Goal: Book appointment/travel/reservation

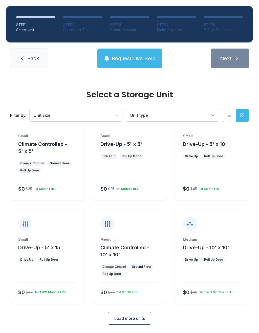
scroll to position [27, 0]
click at [127, 322] on span "Load more units" at bounding box center [129, 319] width 31 height 6
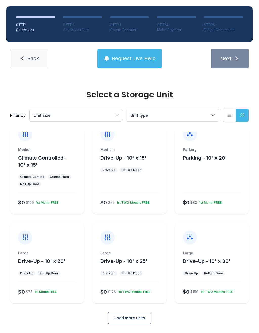
scroll to position [220, 0]
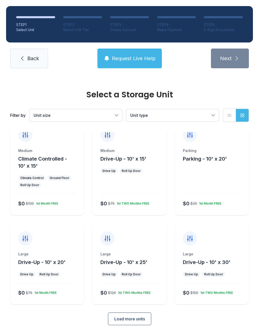
click at [127, 262] on span "Drive-Up - 10' x 25'" at bounding box center [123, 262] width 47 height 6
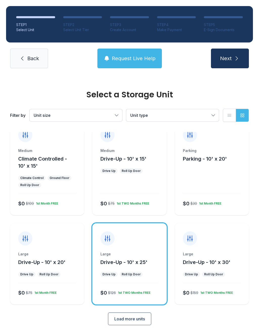
click at [239, 63] on button "Next" at bounding box center [230, 59] width 38 height 20
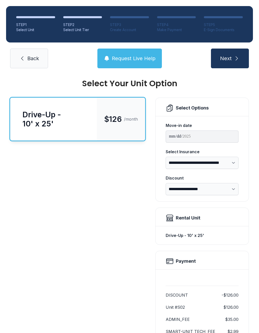
scroll to position [11, 0]
click at [32, 55] on span "Back" at bounding box center [33, 58] width 12 height 7
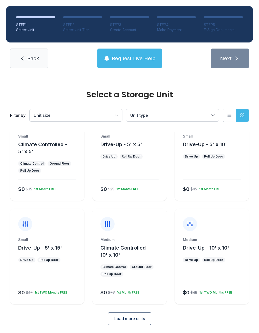
scroll to position [27, 0]
click at [123, 320] on span "Load more units" at bounding box center [129, 319] width 31 height 6
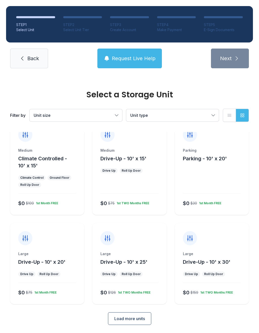
scroll to position [220, 0]
click at [134, 316] on button "Load more units" at bounding box center [129, 319] width 43 height 13
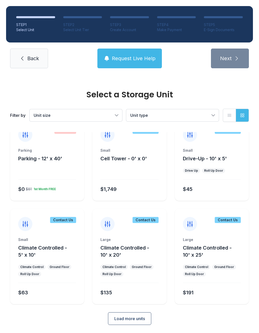
scroll to position [413, 0]
click at [220, 259] on div "Large Climate Controlled - 10' x 25' Climate Control Ground Floor Roll Up Door …" at bounding box center [212, 271] width 74 height 67
click at [145, 58] on span "Request Live Help" at bounding box center [134, 58] width 44 height 7
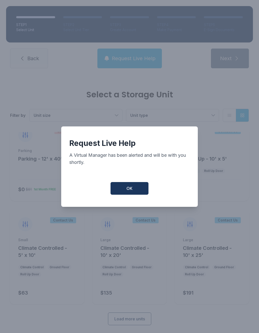
click at [141, 193] on button "OK" at bounding box center [130, 188] width 38 height 13
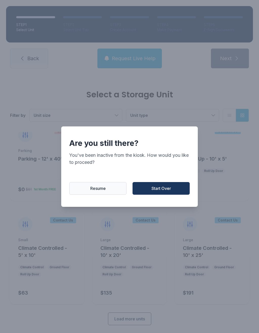
click at [104, 192] on span "Resume" at bounding box center [97, 189] width 15 height 6
